Goal: Task Accomplishment & Management: Manage account settings

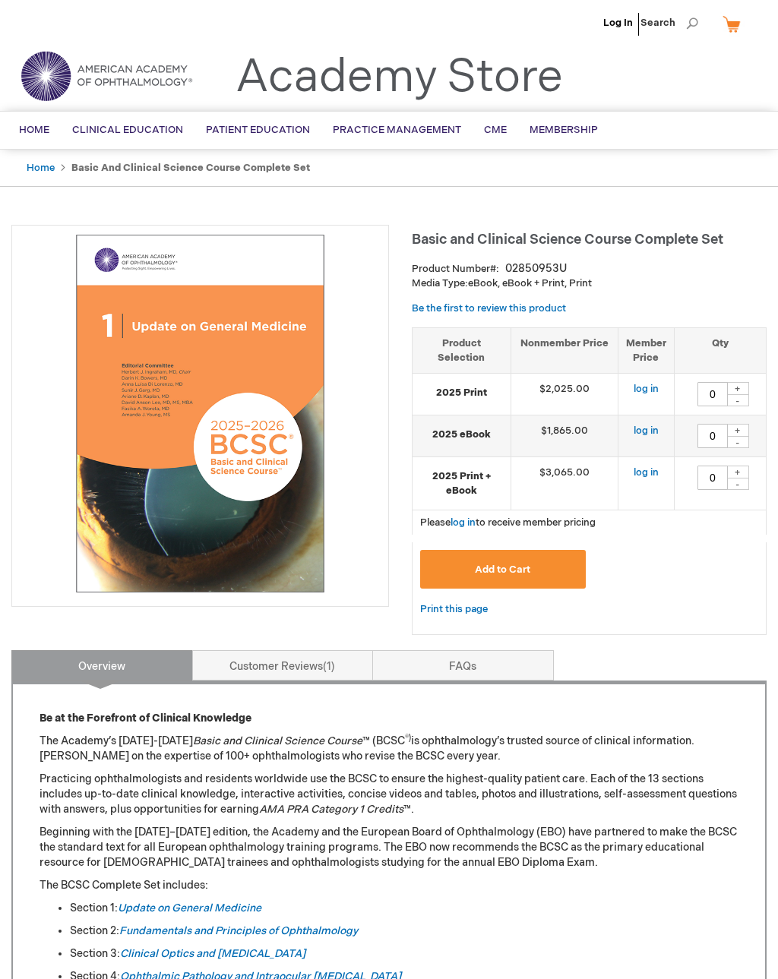
click at [612, 21] on link "Log In" at bounding box center [618, 23] width 30 height 12
click at [615, 18] on link "Log In" at bounding box center [618, 23] width 30 height 12
click at [38, 130] on span "Home" at bounding box center [34, 130] width 30 height 12
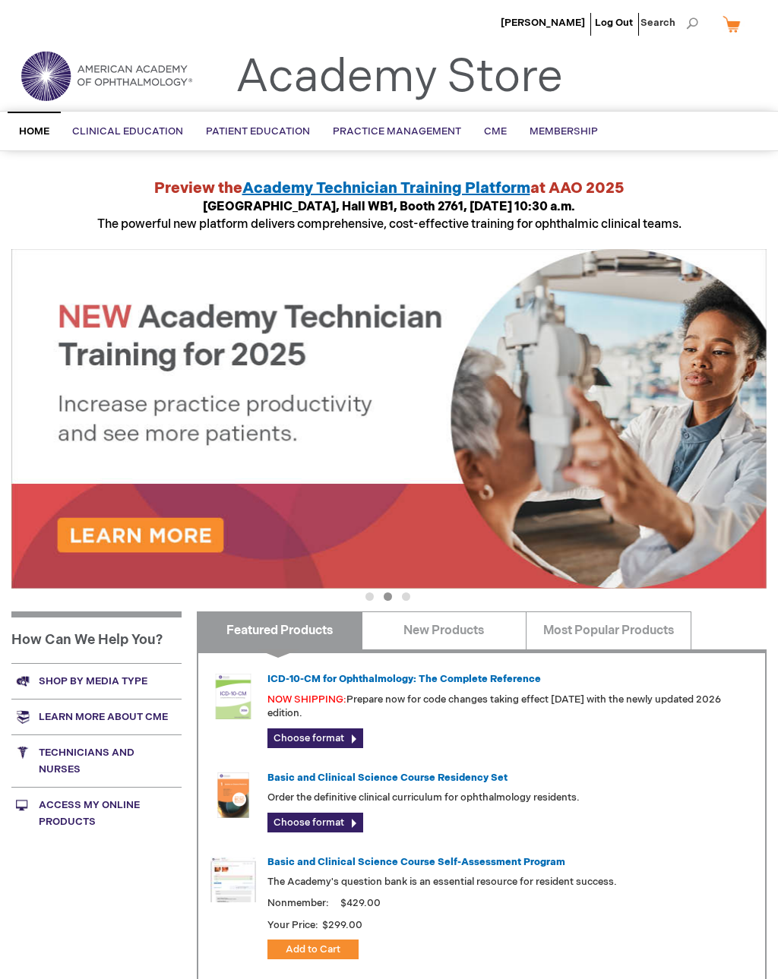
click at [0, 0] on span "BCSC® (Basic and Clinical Science Course)" at bounding box center [0, 0] width 0 height 0
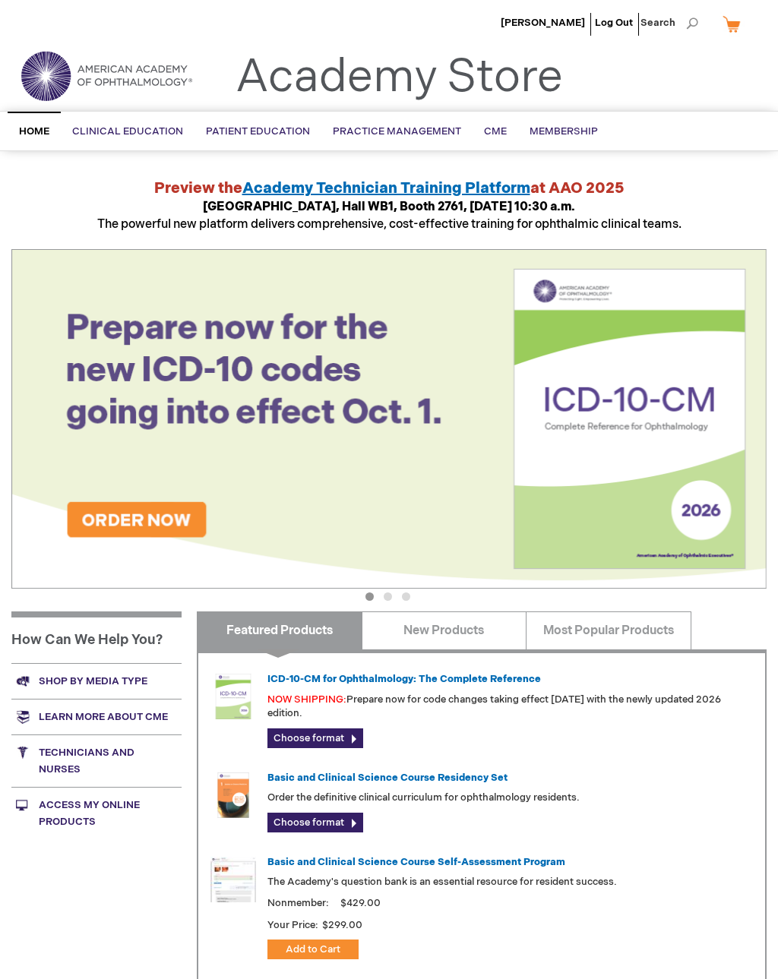
click at [0, 0] on span "BCSC® (Basic and Clinical Science Course)" at bounding box center [0, 0] width 0 height 0
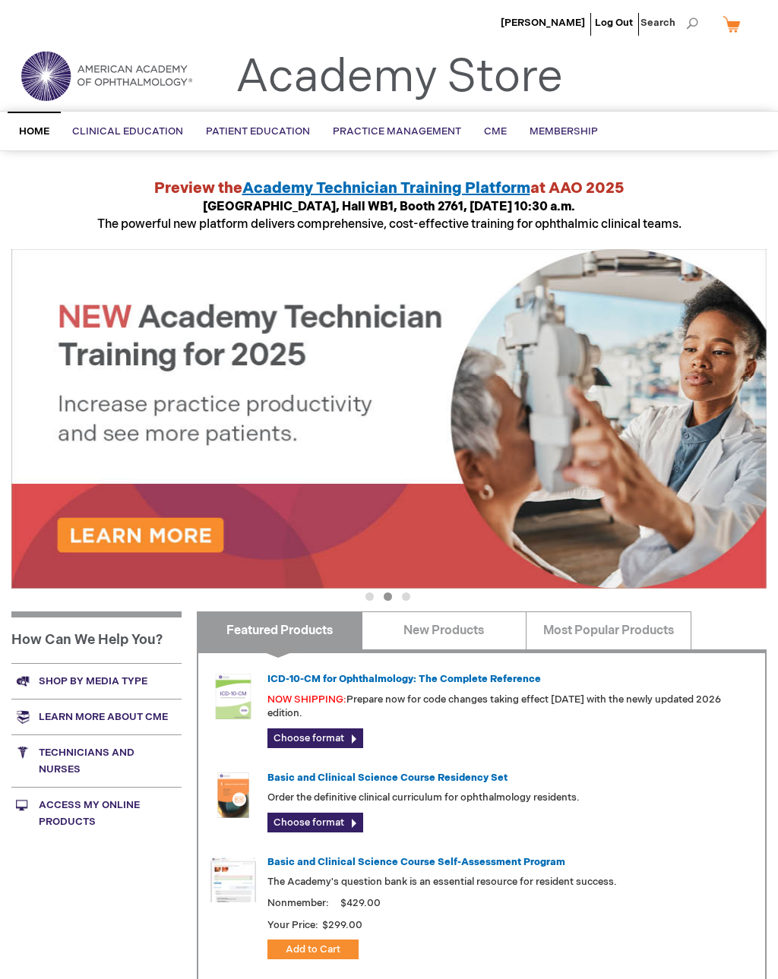
click at [549, 28] on span "[PERSON_NAME]" at bounding box center [543, 23] width 84 height 12
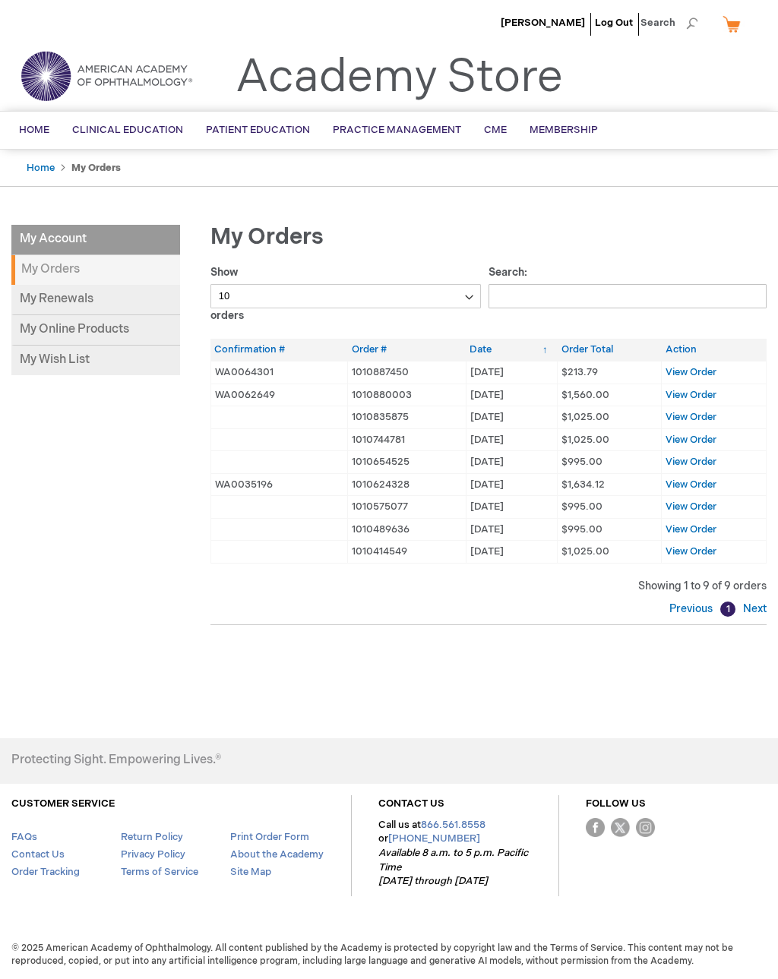
click at [118, 327] on link "My Online Products" at bounding box center [95, 330] width 169 height 30
